Goal: Manage account settings

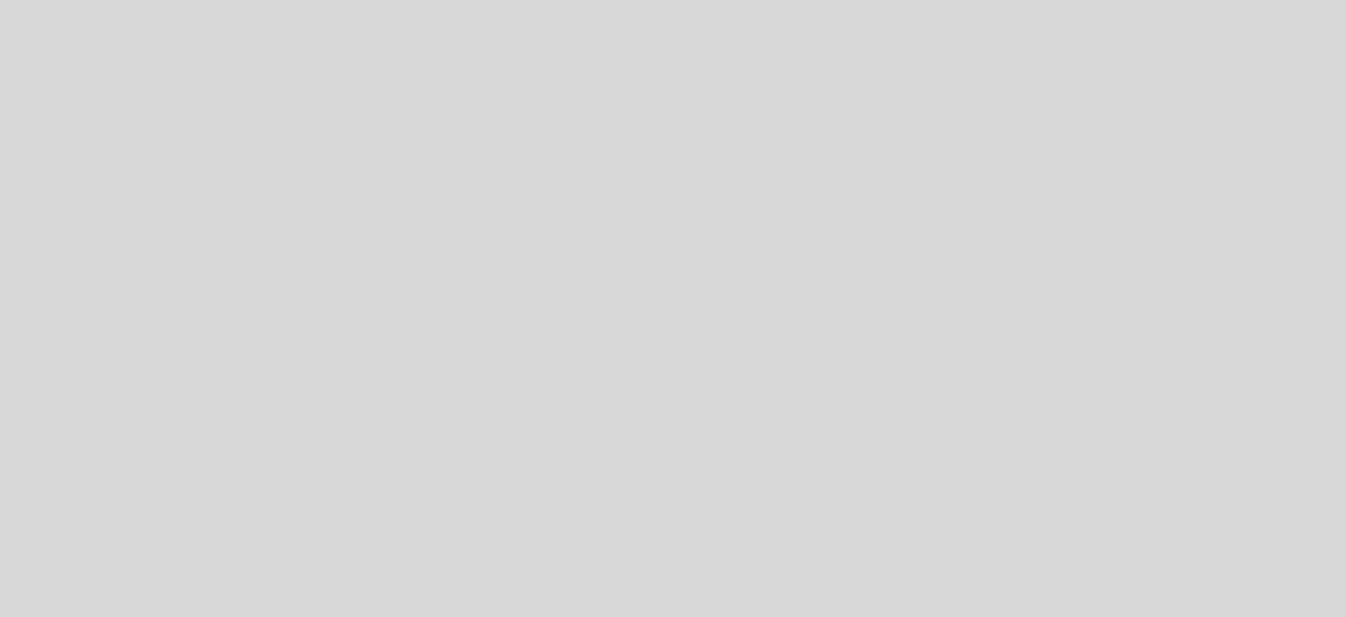
select select "es"
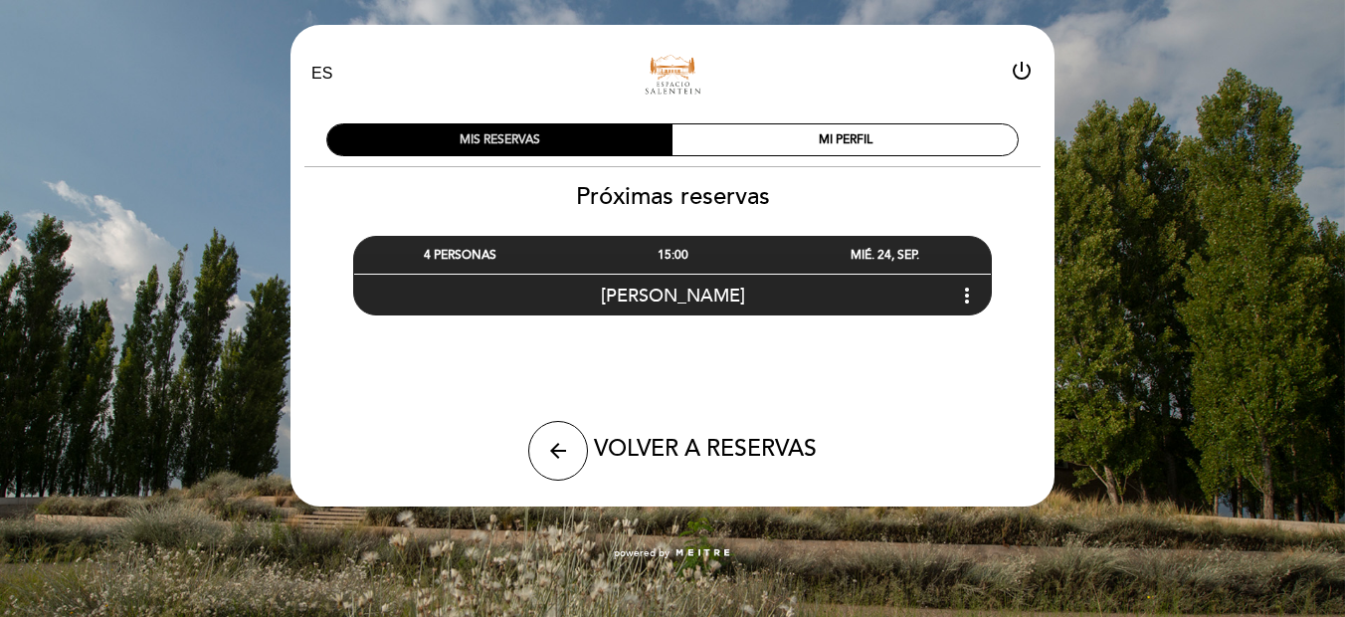
click at [580, 131] on div "MIS RESERVAS" at bounding box center [499, 139] width 345 height 31
click at [689, 299] on span "[PERSON_NAME]" at bounding box center [673, 296] width 144 height 22
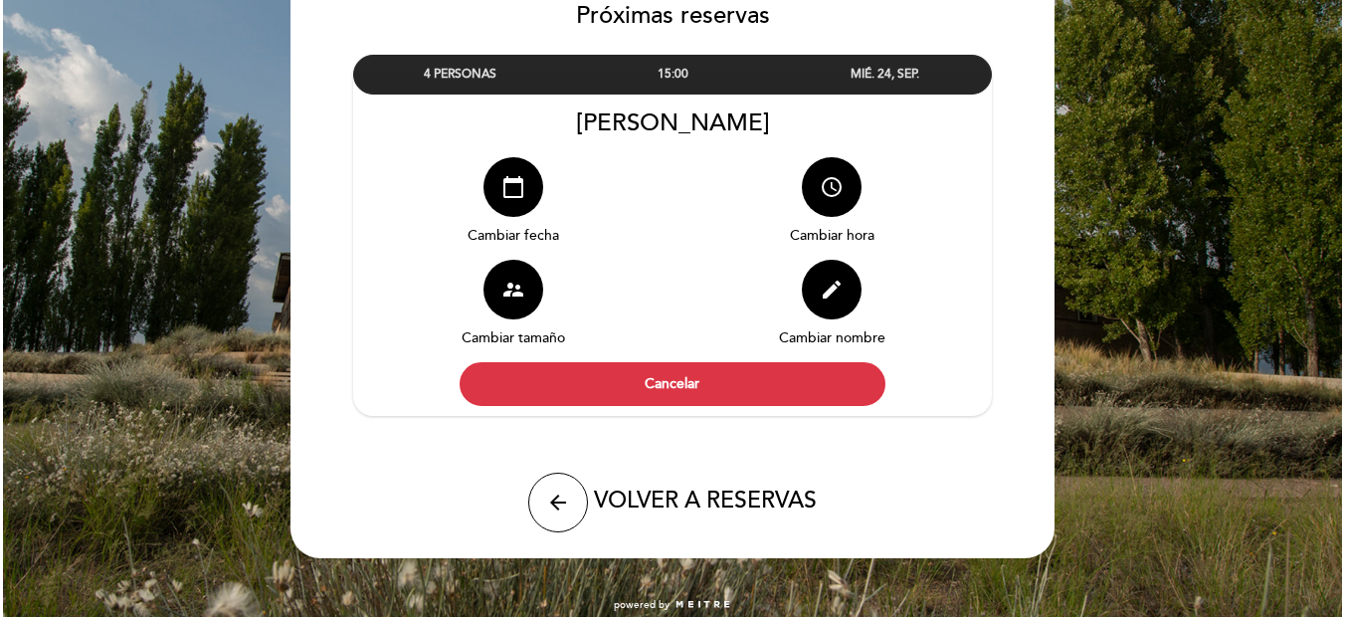
scroll to position [196, 0]
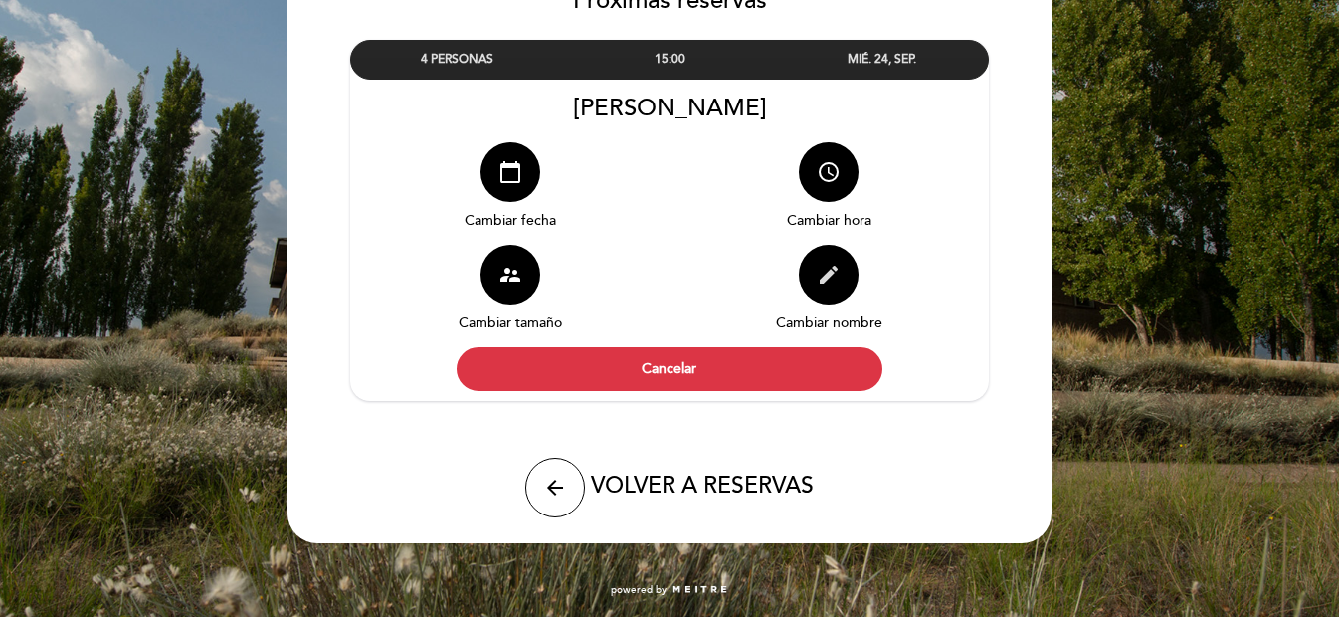
click at [838, 285] on icon "edit" at bounding box center [829, 275] width 24 height 24
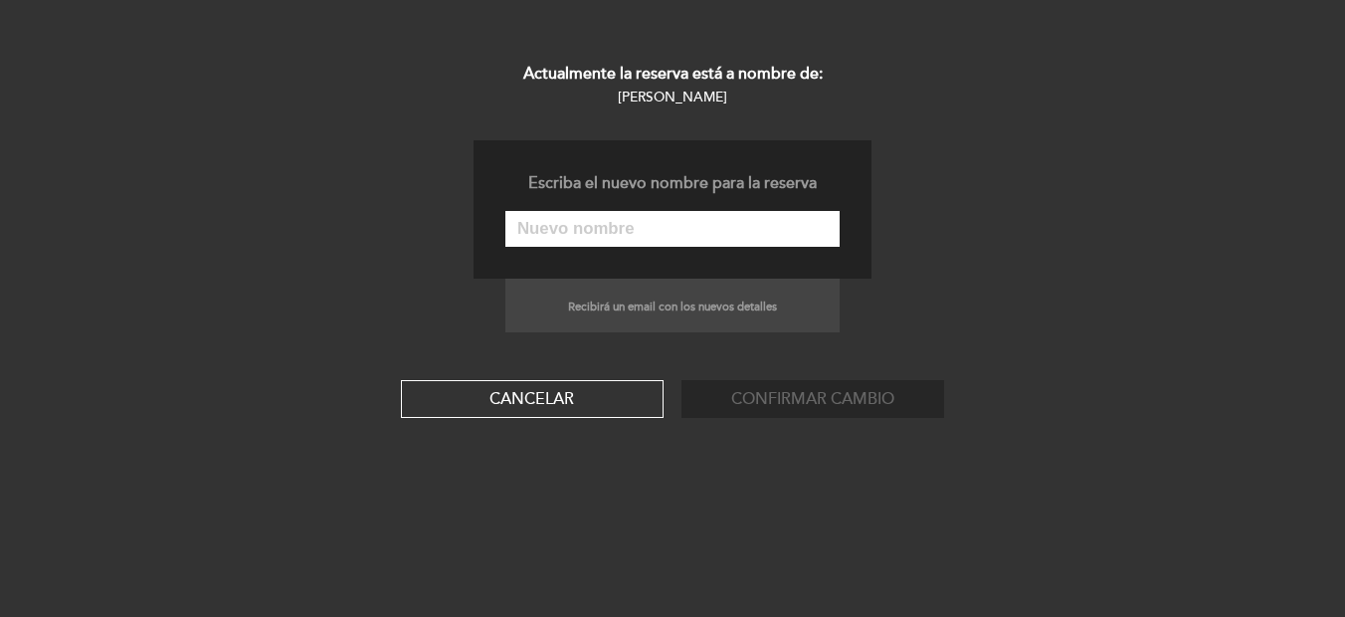
select select "es"
click at [561, 399] on button "Cancelar" at bounding box center [532, 399] width 263 height 38
